Goal: Transaction & Acquisition: Purchase product/service

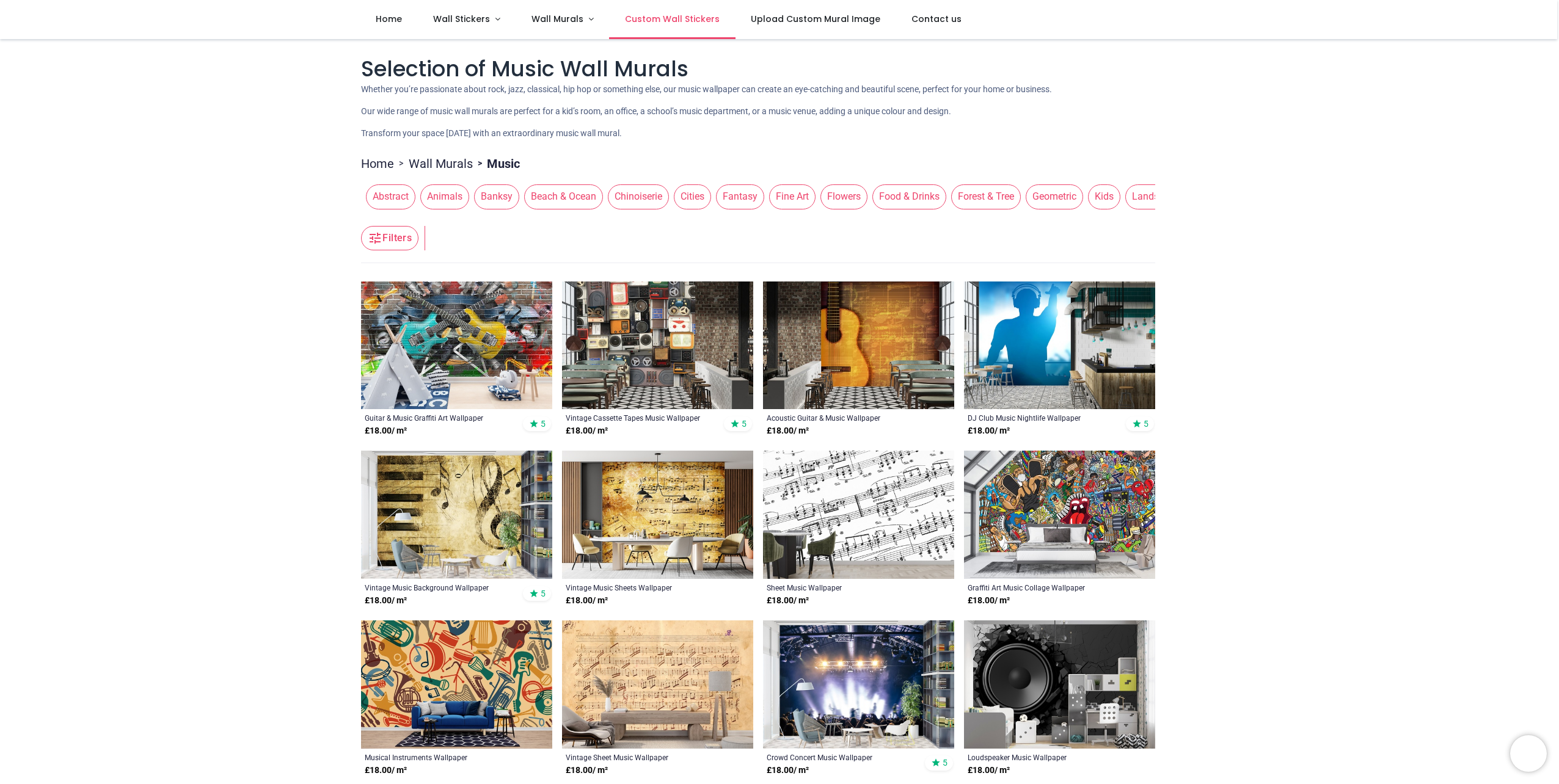
scroll to position [305, 0]
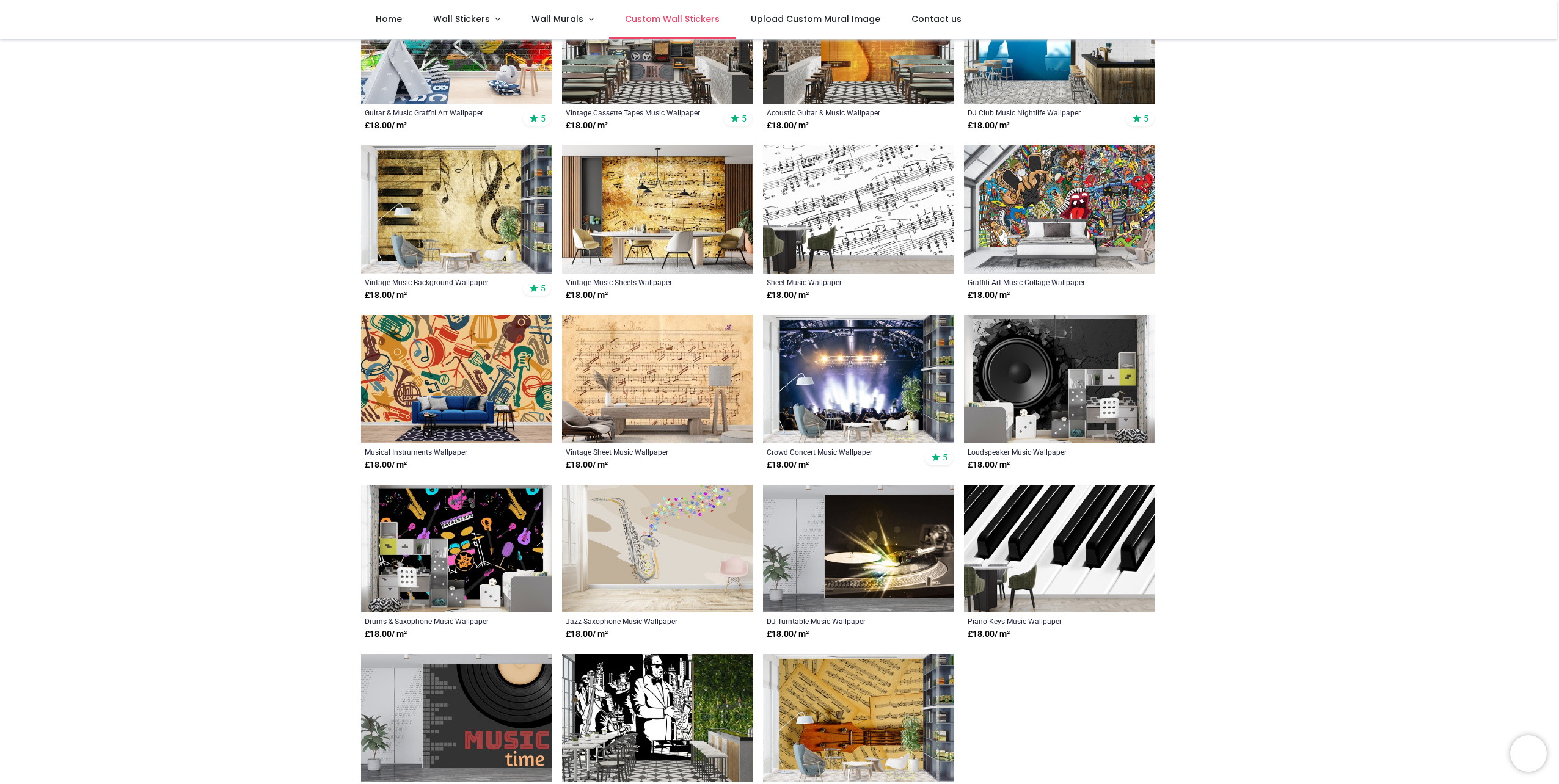
click at [670, 20] on span "Custom Wall Stickers" at bounding box center [672, 19] width 95 height 12
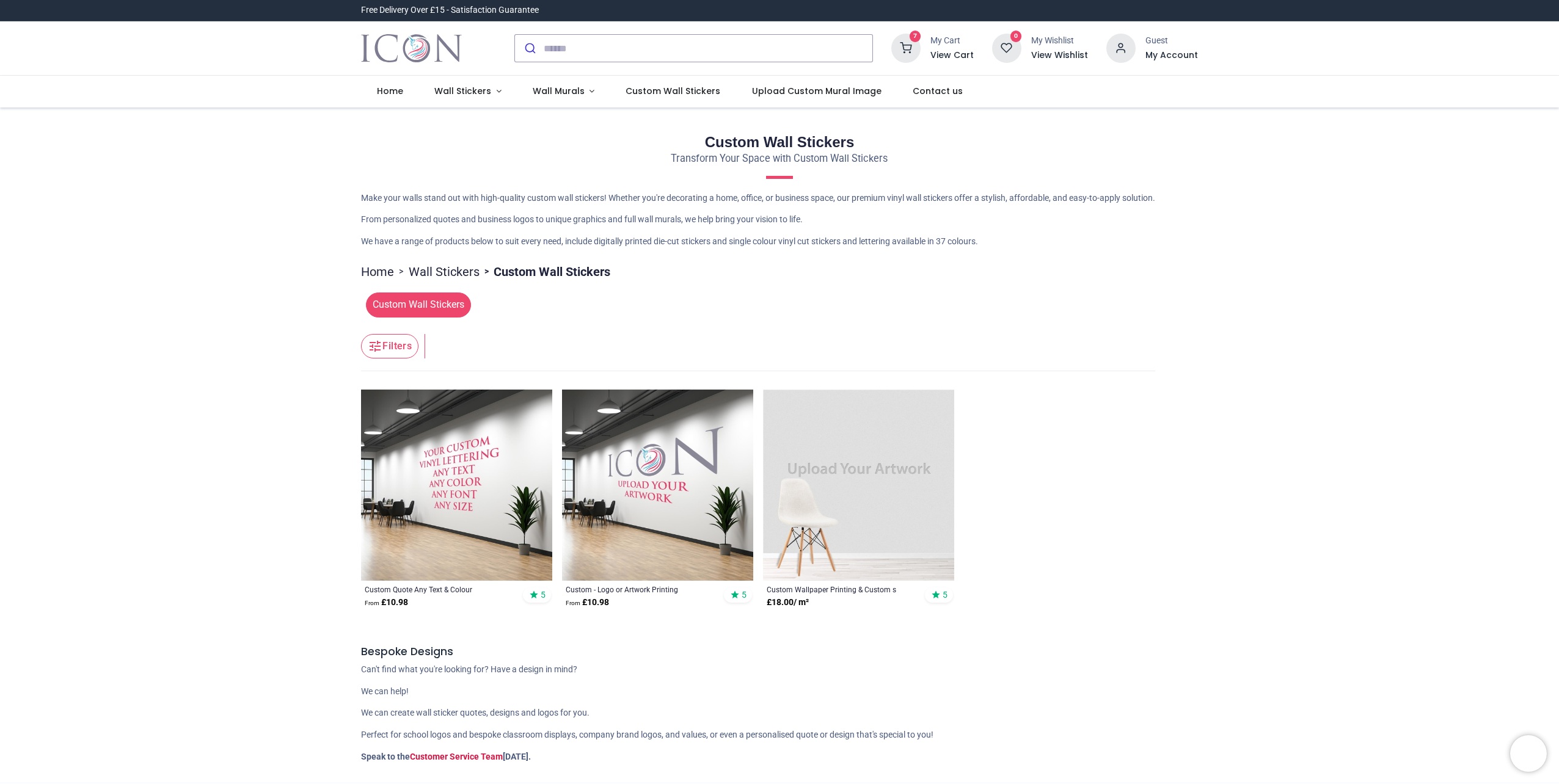
click at [394, 306] on span "Custom Wall Stickers" at bounding box center [418, 305] width 105 height 25
click at [776, 90] on span "Upload Custom Mural Image" at bounding box center [817, 91] width 130 height 12
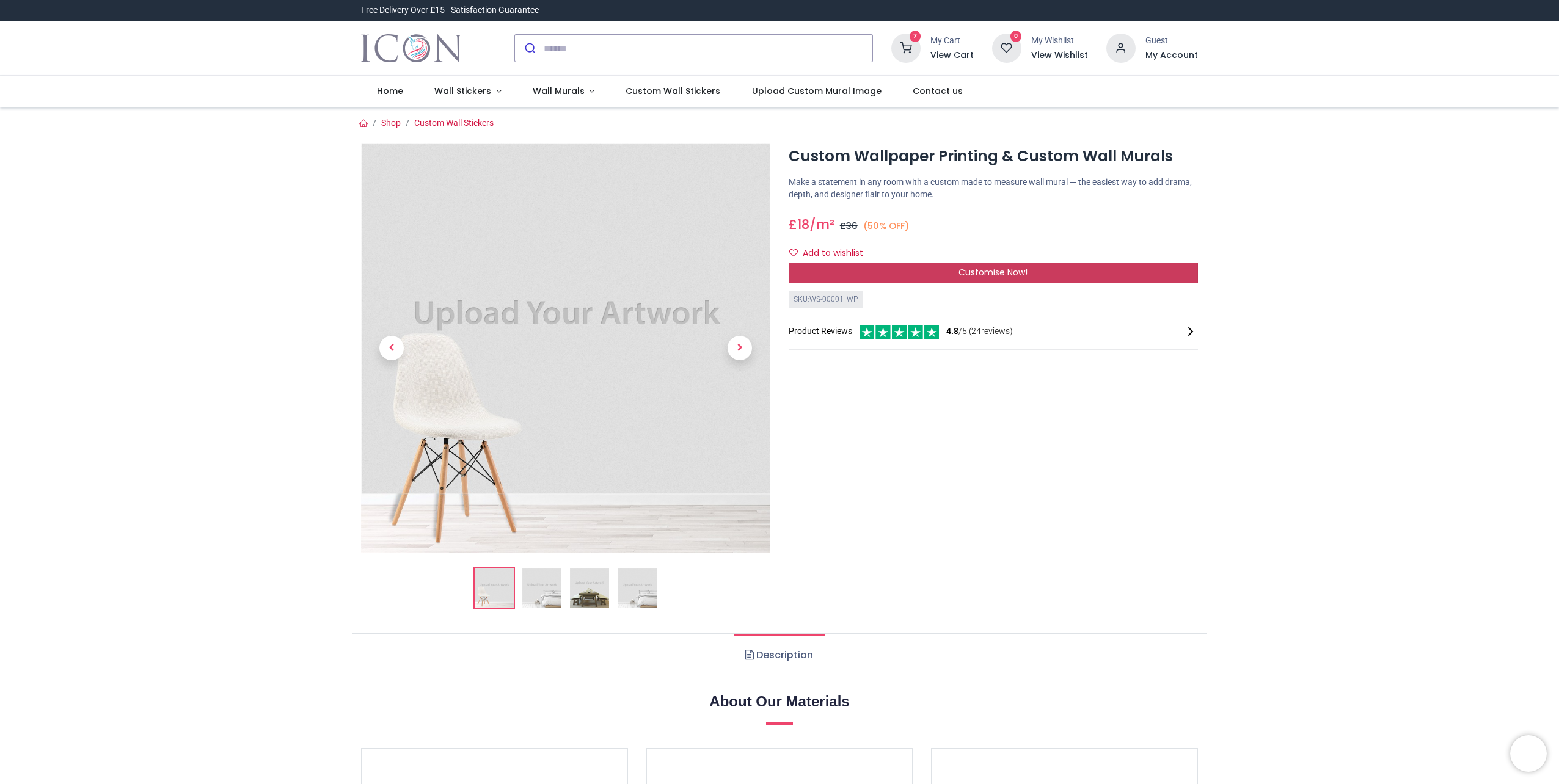
click at [877, 271] on div "Customise Now!" at bounding box center [993, 273] width 410 height 20
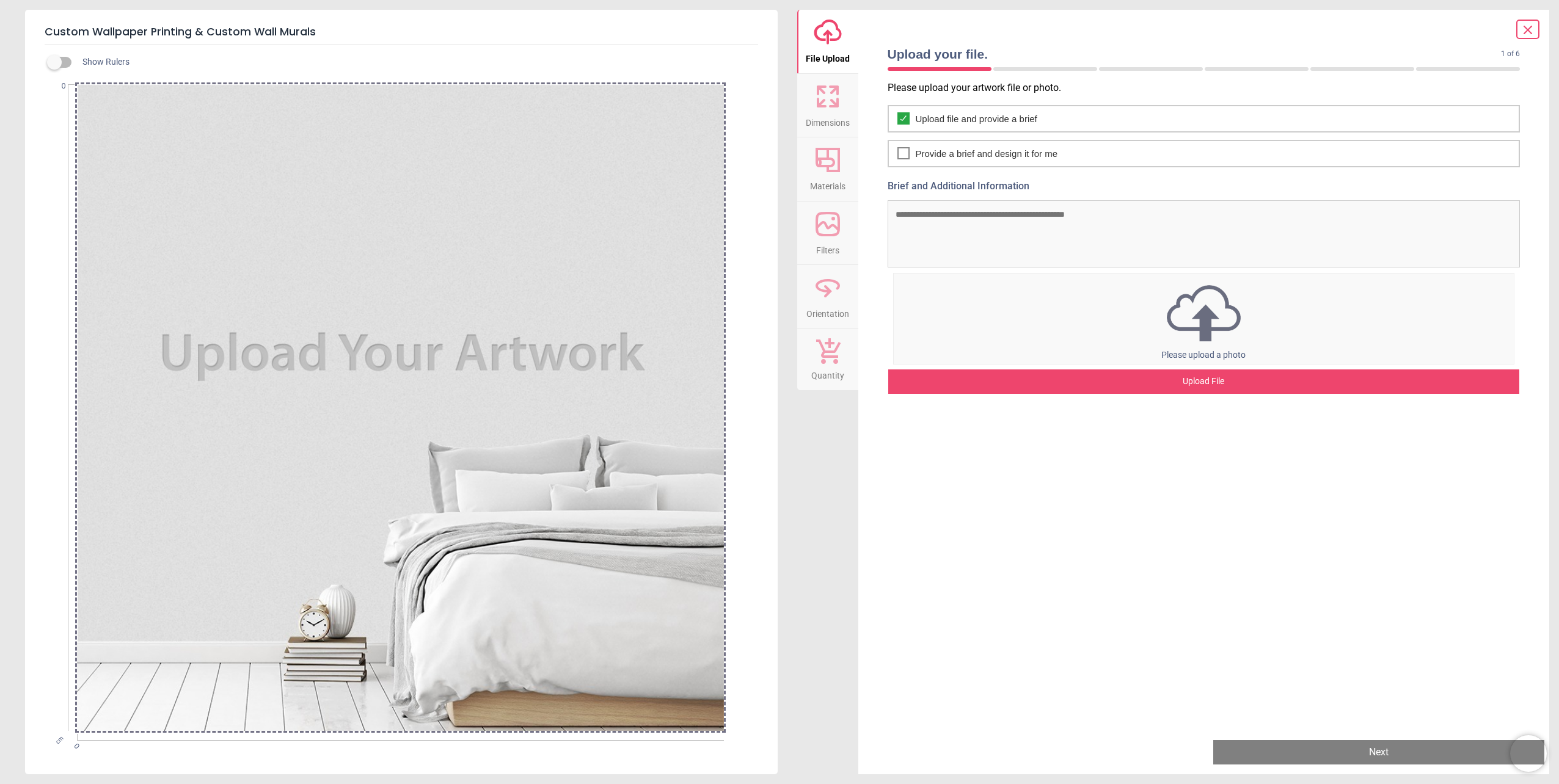
click at [1175, 453] on div "Please upload your artwork file or photo. Upload file and provide a brief Provi…" at bounding box center [1204, 405] width 653 height 649
click at [1200, 329] on img at bounding box center [1204, 313] width 621 height 64
click at [54, 62] on label at bounding box center [54, 62] width 0 height 0
click at [1213, 496] on div "Please upload your artwork file or photo. Upload file and provide a brief Provi…" at bounding box center [1204, 405] width 653 height 649
